Goal: Task Accomplishment & Management: Manage account settings

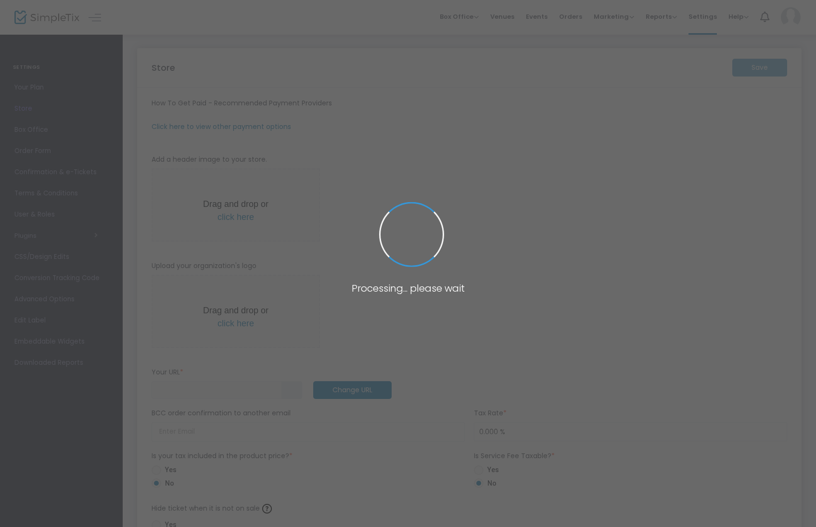
type input "[URL]"
type input "[EMAIL_ADDRESS][DOMAIN_NAME]"
radio input "true"
radio input "false"
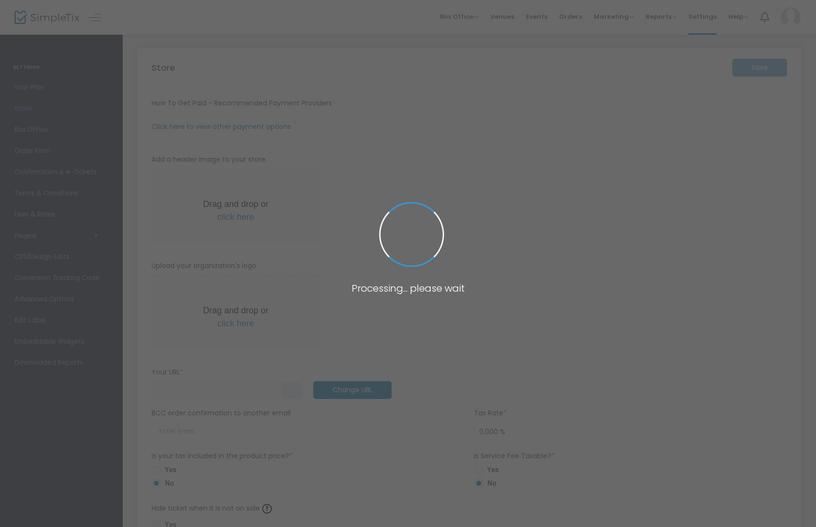
radio input "true"
type input "[PERSON_NAME]"
type input "2817822354"
type input "[EMAIL_ADDRESS][DOMAIN_NAME]"
type input "mamabearmahjong"
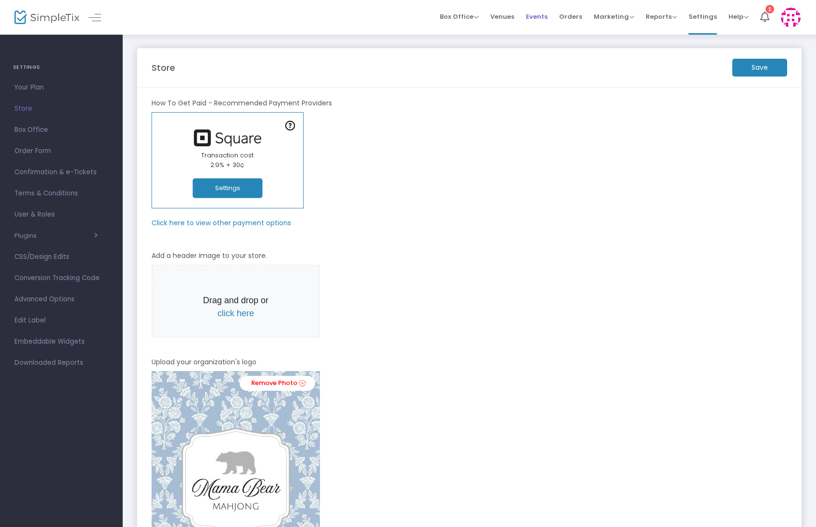
click at [534, 17] on span "Events" at bounding box center [537, 16] width 22 height 25
